Goal: Information Seeking & Learning: Learn about a topic

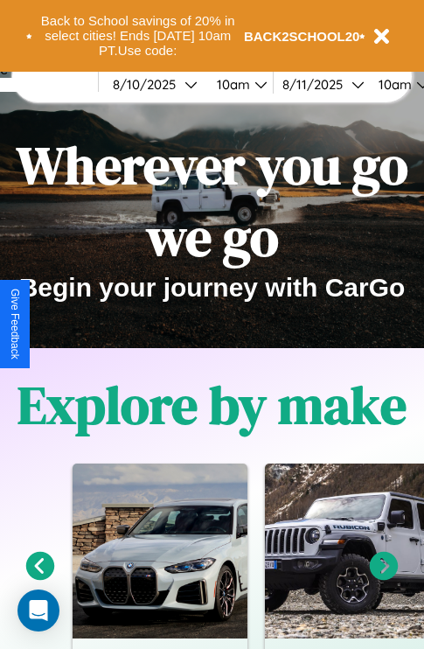
scroll to position [270, 0]
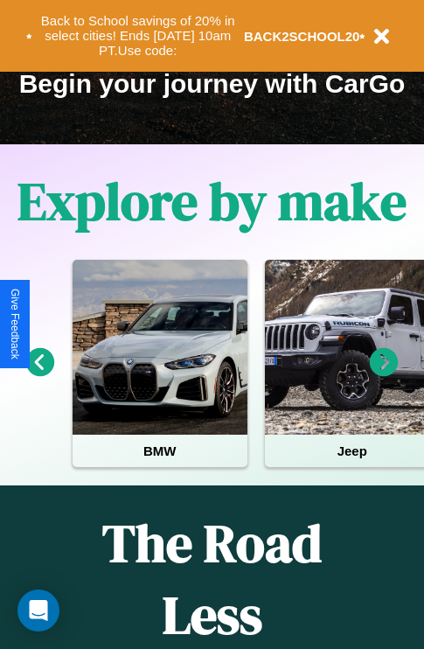
click at [384, 375] on icon at bounding box center [384, 362] width 29 height 29
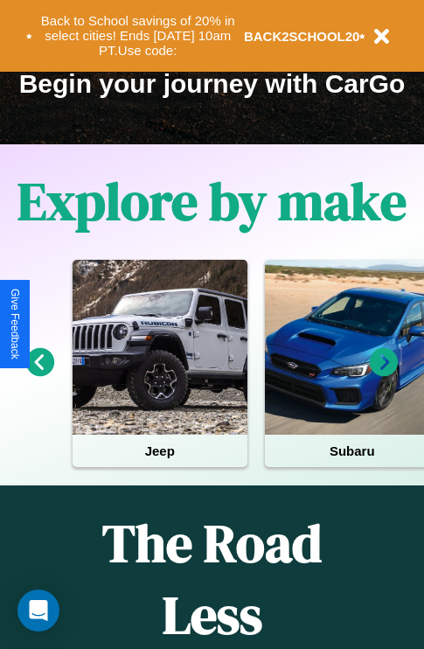
click at [384, 375] on icon at bounding box center [384, 362] width 29 height 29
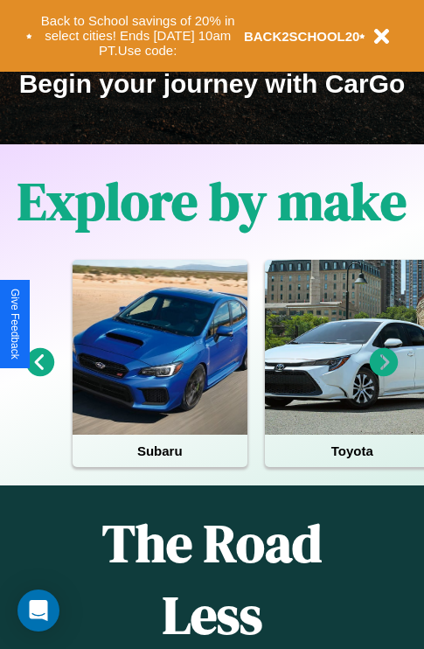
click at [384, 375] on icon at bounding box center [384, 362] width 29 height 29
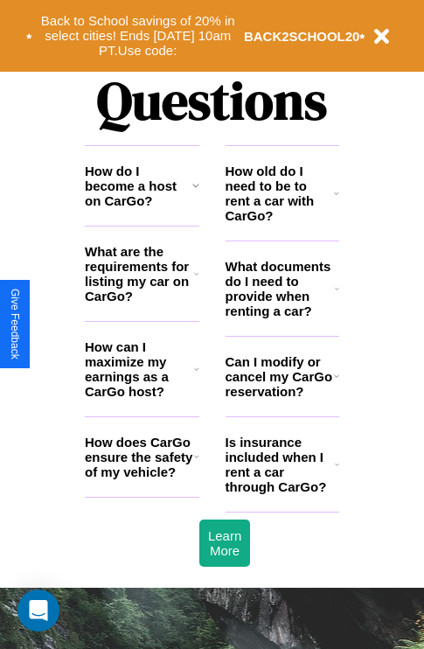
scroll to position [2121, 0]
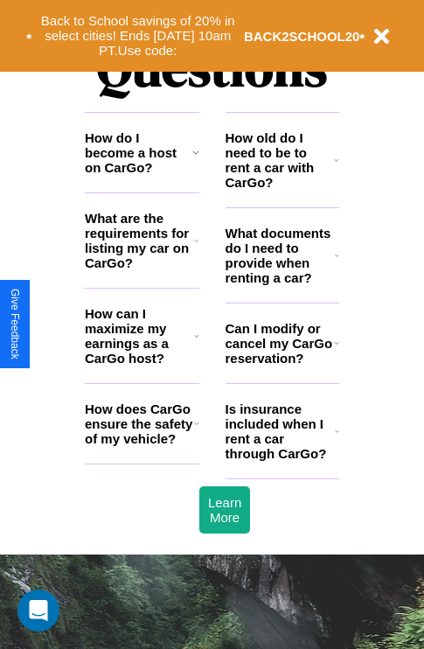
click at [142, 364] on h3 "How can I maximize my earnings as a CarGo host?" at bounding box center [139, 336] width 109 height 60
click at [282, 459] on h3 "Is insurance included when I rent a car through CarGo?" at bounding box center [280, 432] width 109 height 60
click at [282, 366] on h3 "Can I modify or cancel my CarGo reservation?" at bounding box center [280, 343] width 109 height 45
click at [282, 459] on h3 "Is insurance included when I rent a car through CarGo?" at bounding box center [280, 432] width 109 height 60
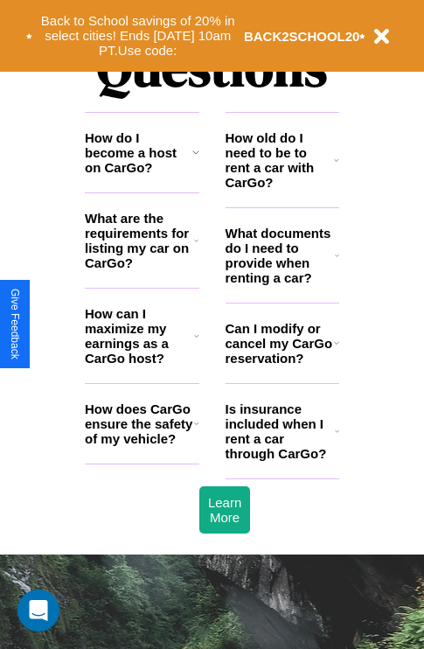
click at [142, 446] on h3 "How does CarGo ensure the safety of my vehicle?" at bounding box center [139, 424] width 109 height 45
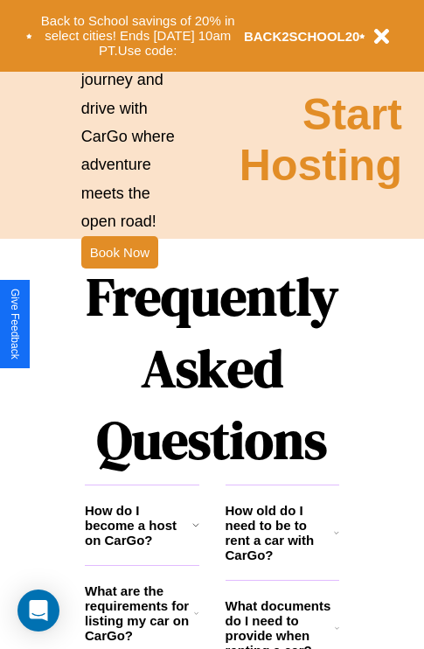
scroll to position [1747, 0]
